Goal: Transaction & Acquisition: Purchase product/service

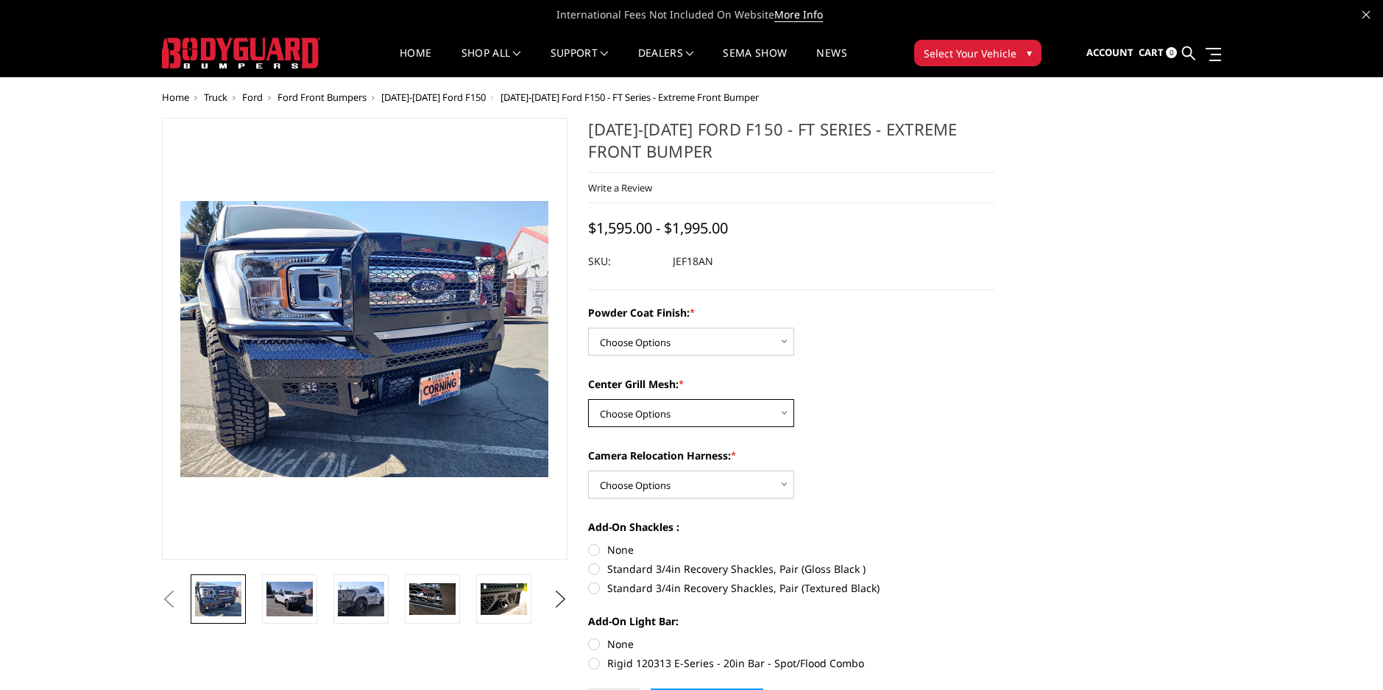
click at [743, 423] on select "Choose Options WITH Expanded Metal in Center Grill WITHOUT Expanded Metal in Ce…" at bounding box center [691, 413] width 206 height 28
select select "4406"
click at [588, 399] on select "Choose Options WITH Expanded Metal in Center Grill WITHOUT Expanded Metal in Ce…" at bounding box center [691, 413] width 206 height 28
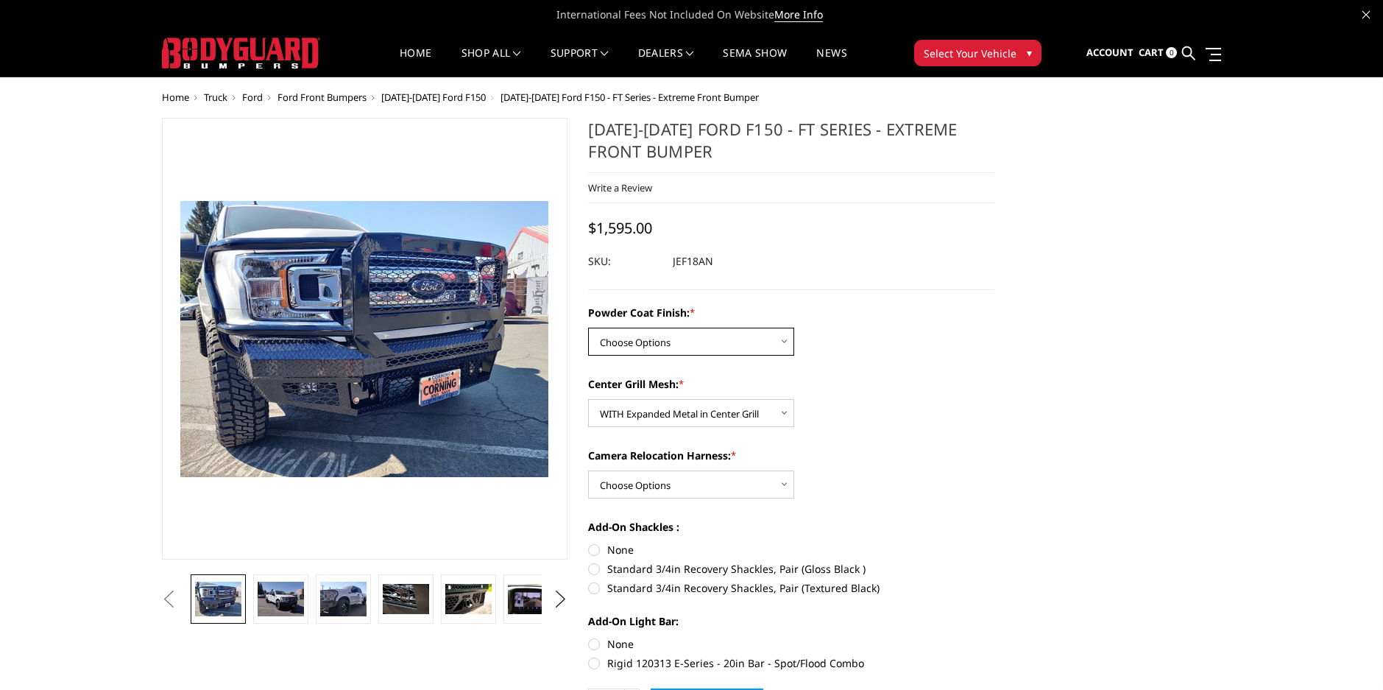
click at [675, 350] on select "Choose Options Bare Metal Gloss Black Powder Coat Textured Black Powder Coat" at bounding box center [691, 342] width 206 height 28
select select "4405"
click at [588, 328] on select "Choose Options Bare Metal Gloss Black Powder Coat Textured Black Powder Coat" at bounding box center [691, 342] width 206 height 28
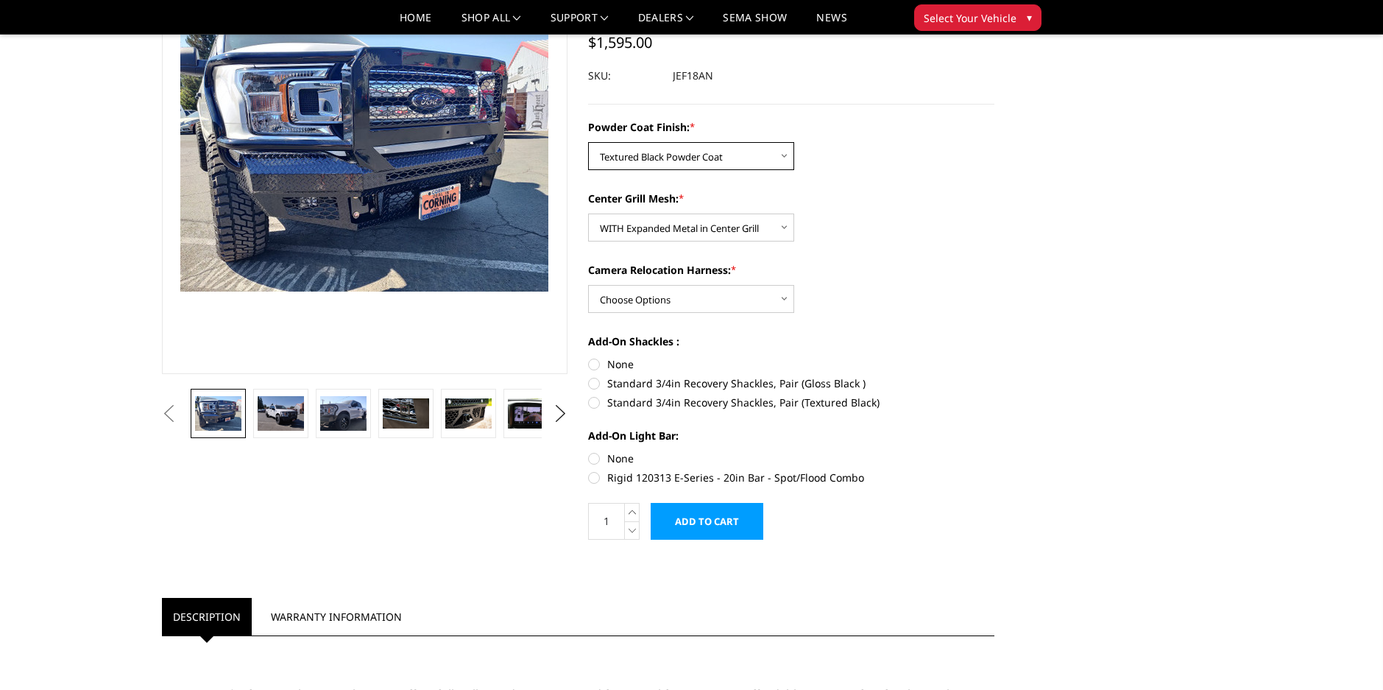
scroll to position [147, 0]
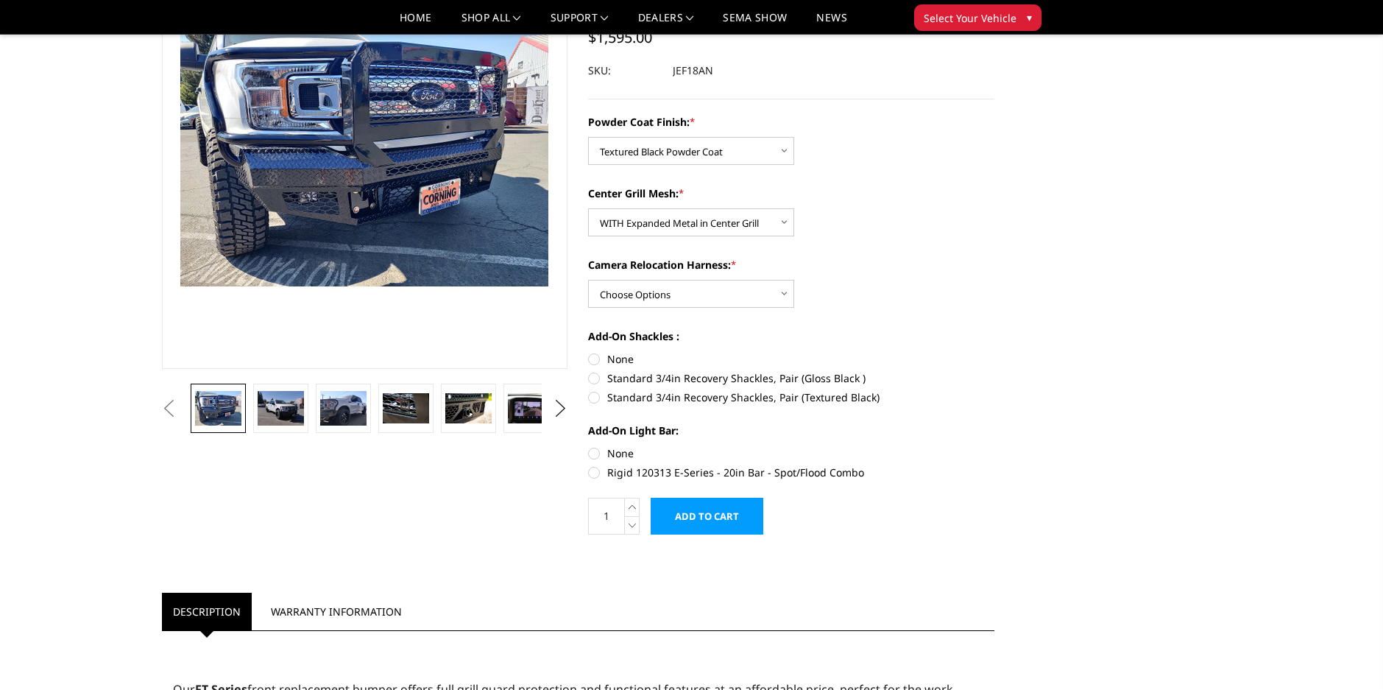
click at [599, 400] on label "Standard 3/4in Recovery Shackles, Pair (Textured Black)" at bounding box center [791, 396] width 406 height 15
click at [995, 371] on input "Standard 3/4in Recovery Shackles, Pair (Textured Black)" at bounding box center [995, 370] width 1 height 1
radio input "true"
click at [657, 308] on div "Powder Coat Finish: * Choose Options Bare Metal Gloss Black Powder Coat Texture…" at bounding box center [791, 295] width 406 height 363
click at [657, 294] on select "Choose Options WITH Camera Relocation Harness WITHOUT Camera Relocation Harness" at bounding box center [691, 294] width 206 height 28
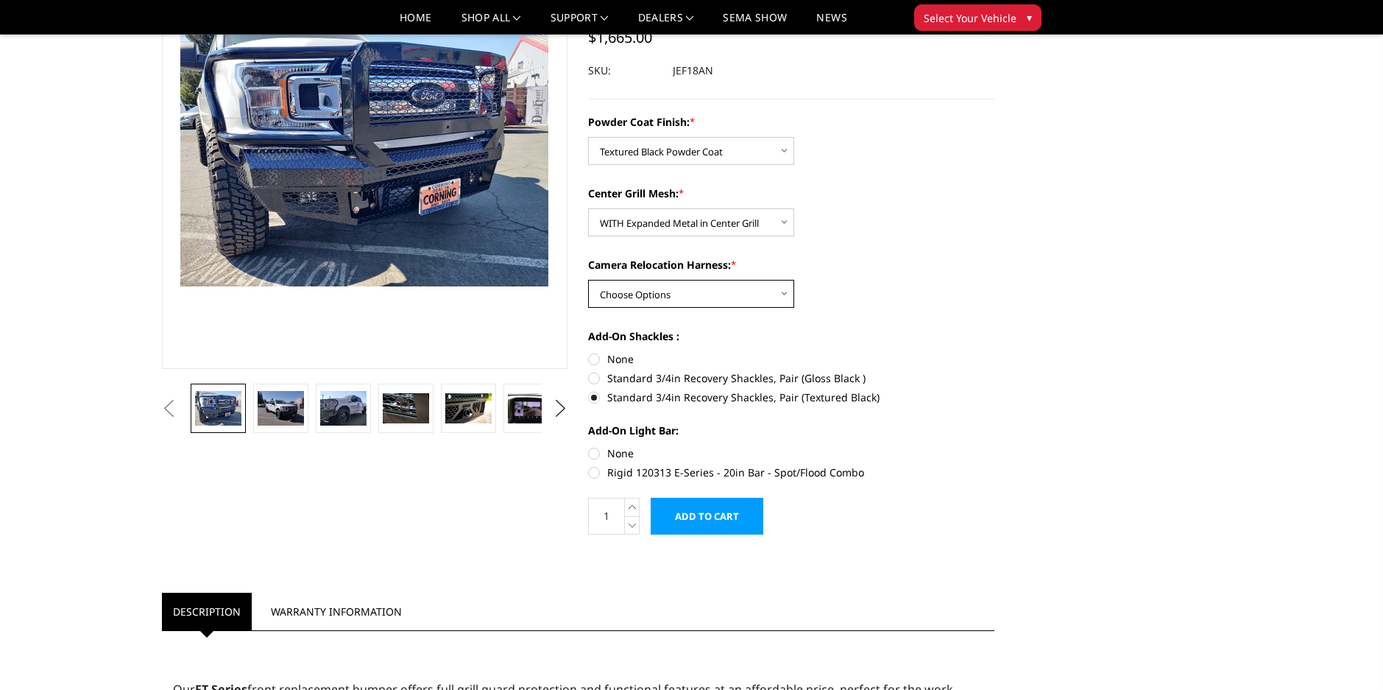
select select "4409"
click at [588, 280] on select "Choose Options WITH Camera Relocation Harness WITHOUT Camera Relocation Harness" at bounding box center [691, 294] width 206 height 28
